Goal: Task Accomplishment & Management: Use online tool/utility

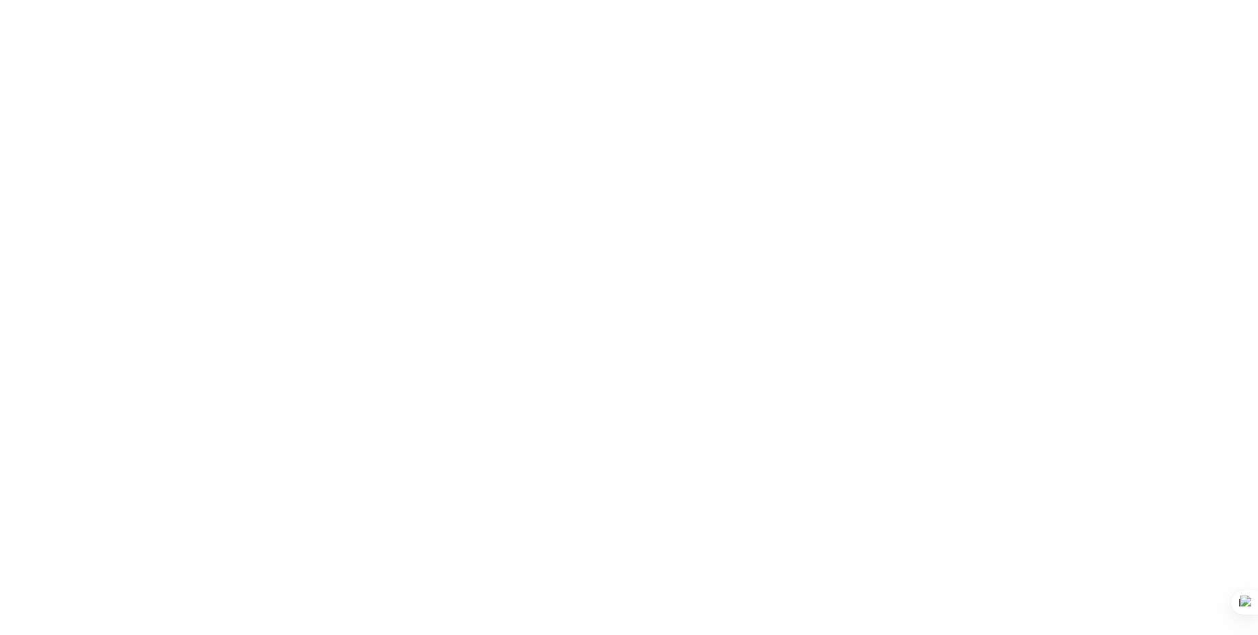
drag, startPoint x: 315, startPoint y: 51, endPoint x: 379, endPoint y: 51, distance: 63.2
click at [379, 51] on body at bounding box center [629, 317] width 1258 height 635
drag, startPoint x: 565, startPoint y: 84, endPoint x: 402, endPoint y: 111, distance: 166.1
click at [402, 111] on body at bounding box center [629, 317] width 1258 height 635
drag, startPoint x: 402, startPoint y: 111, endPoint x: 296, endPoint y: 283, distance: 201.4
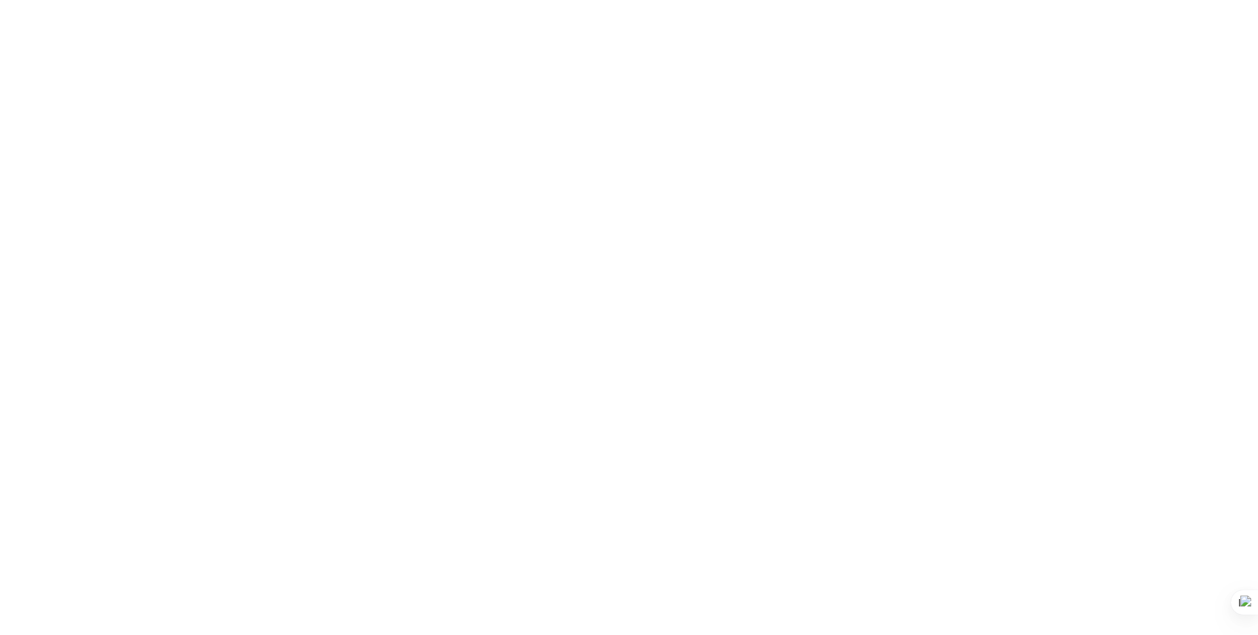
click at [296, 283] on body at bounding box center [629, 317] width 1258 height 635
drag, startPoint x: 739, startPoint y: 190, endPoint x: 714, endPoint y: 202, distance: 27.4
click at [714, 202] on body at bounding box center [629, 317] width 1258 height 635
click at [661, 180] on body at bounding box center [629, 317] width 1258 height 635
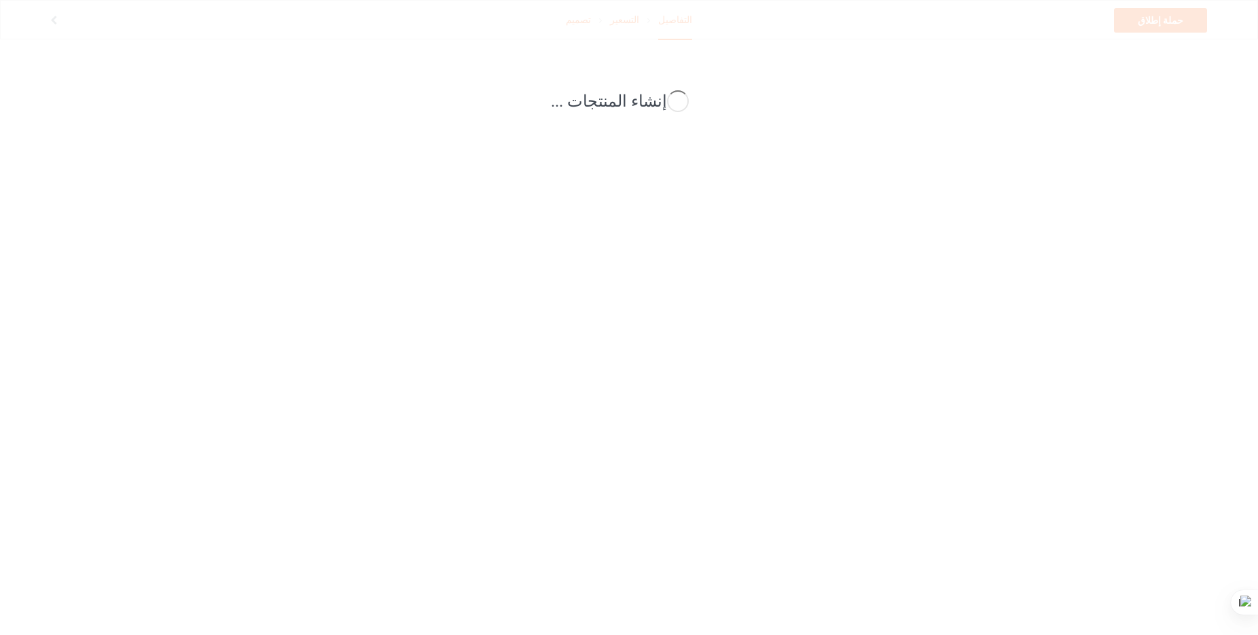
drag, startPoint x: 701, startPoint y: 72, endPoint x: 588, endPoint y: 96, distance: 114.6
click at [588, 96] on div "إنشاء المنتجات ..." at bounding box center [629, 317] width 1258 height 635
drag, startPoint x: 760, startPoint y: 77, endPoint x: 675, endPoint y: 276, distance: 216.5
click at [675, 276] on div "إنشاء المنتجات ..." at bounding box center [629, 317] width 1258 height 635
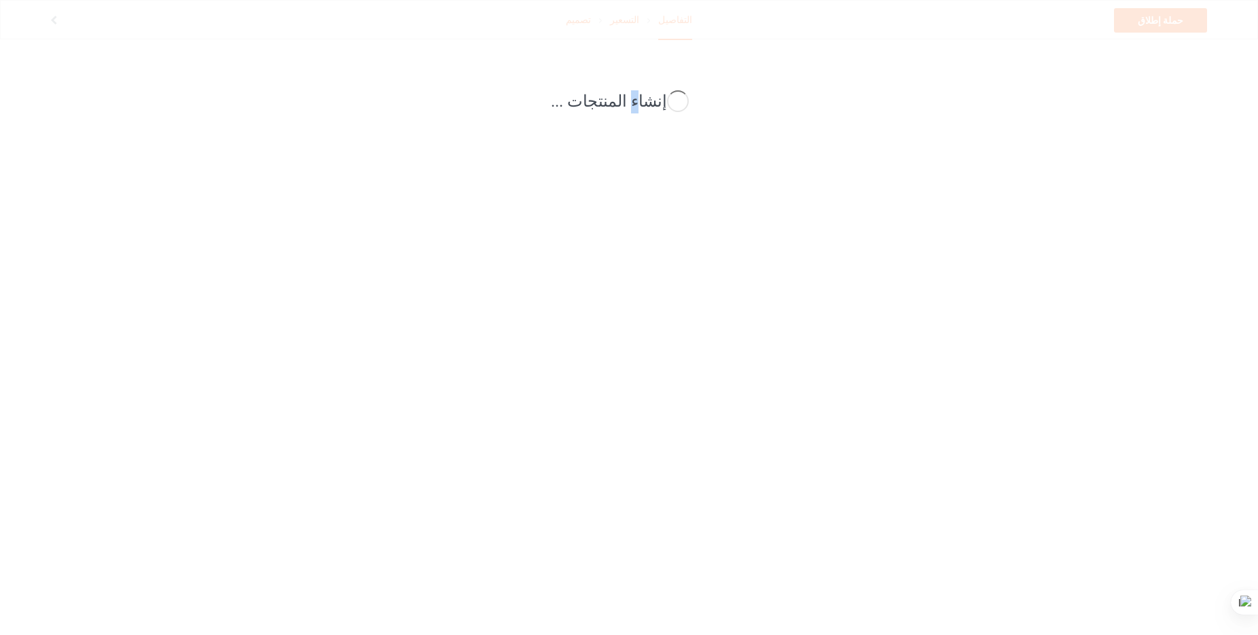
drag, startPoint x: 632, startPoint y: 102, endPoint x: 632, endPoint y: 137, distance: 34.7
click at [632, 137] on div "إنشاء المنتجات ..." at bounding box center [629, 317] width 1258 height 635
click at [392, 281] on div "إنشاء المنتجات ..." at bounding box center [629, 317] width 1258 height 635
click at [554, 233] on div "إنشاء المنتجات ..." at bounding box center [629, 317] width 1258 height 635
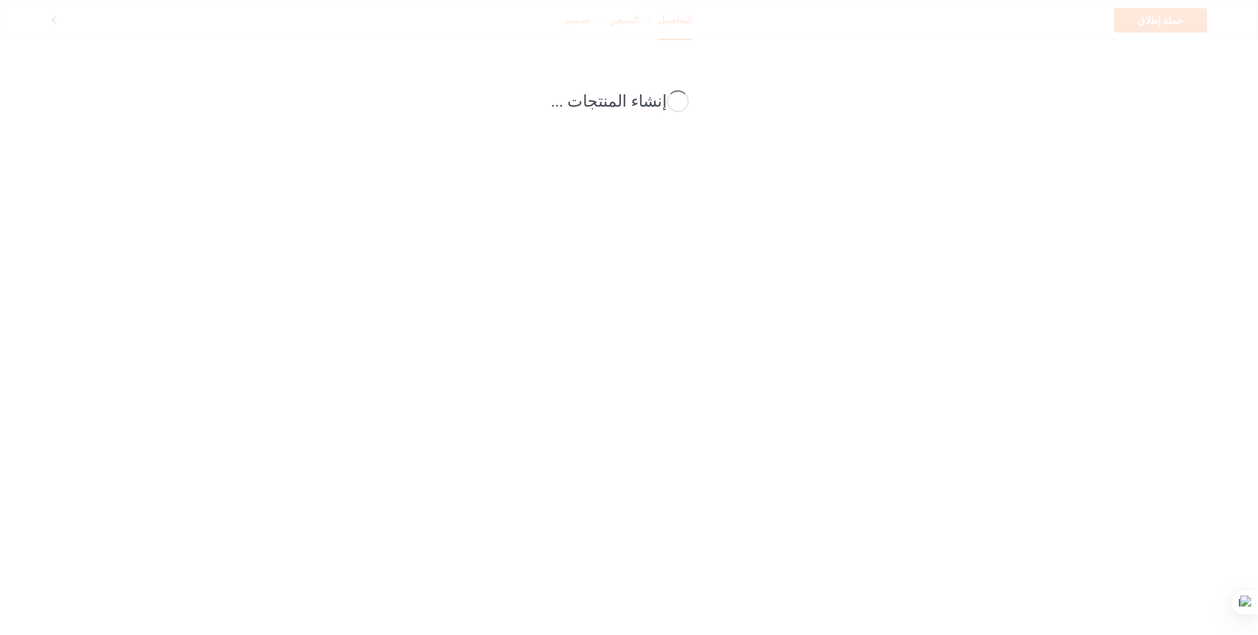
click at [667, 98] on div at bounding box center [678, 101] width 22 height 22
drag, startPoint x: 402, startPoint y: 116, endPoint x: 491, endPoint y: 220, distance: 137.8
click at [491, 220] on div "إنشاء المنتجات ..." at bounding box center [629, 317] width 1258 height 635
drag, startPoint x: 470, startPoint y: 222, endPoint x: 546, endPoint y: 346, distance: 145.8
click at [546, 346] on div "إنشاء المنتجات ..." at bounding box center [629, 317] width 1258 height 635
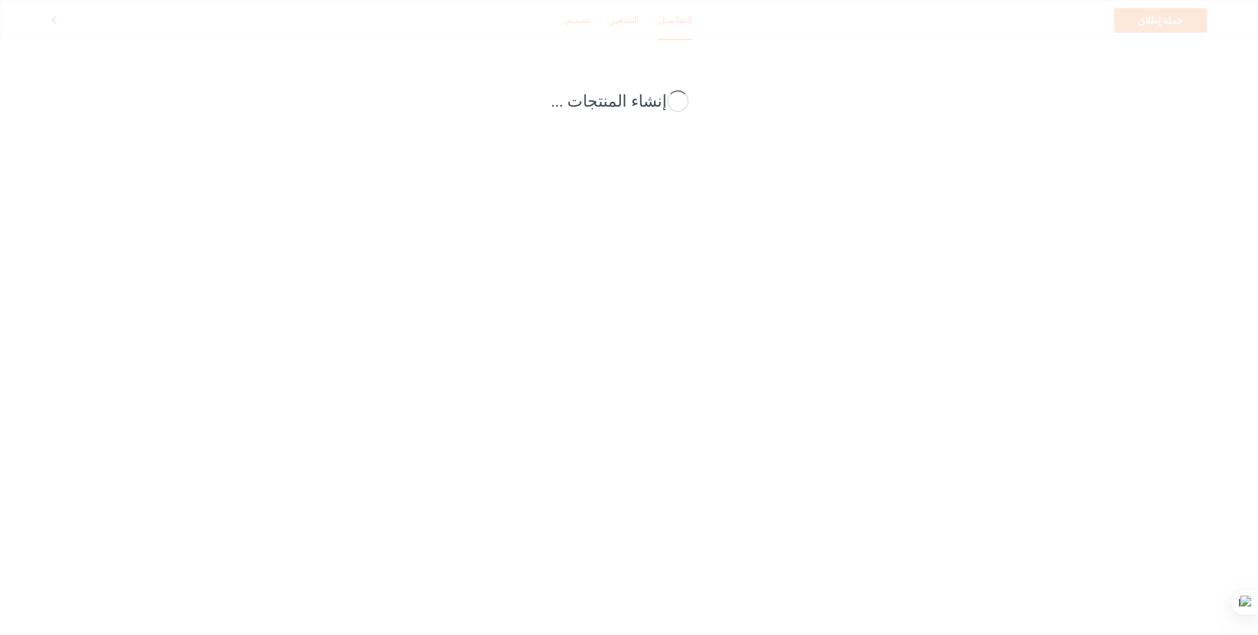
drag, startPoint x: 410, startPoint y: 251, endPoint x: 539, endPoint y: 224, distance: 131.3
click at [539, 224] on div "إنشاء المنتجات ..." at bounding box center [629, 317] width 1258 height 635
